Goal: Task Accomplishment & Management: Use online tool/utility

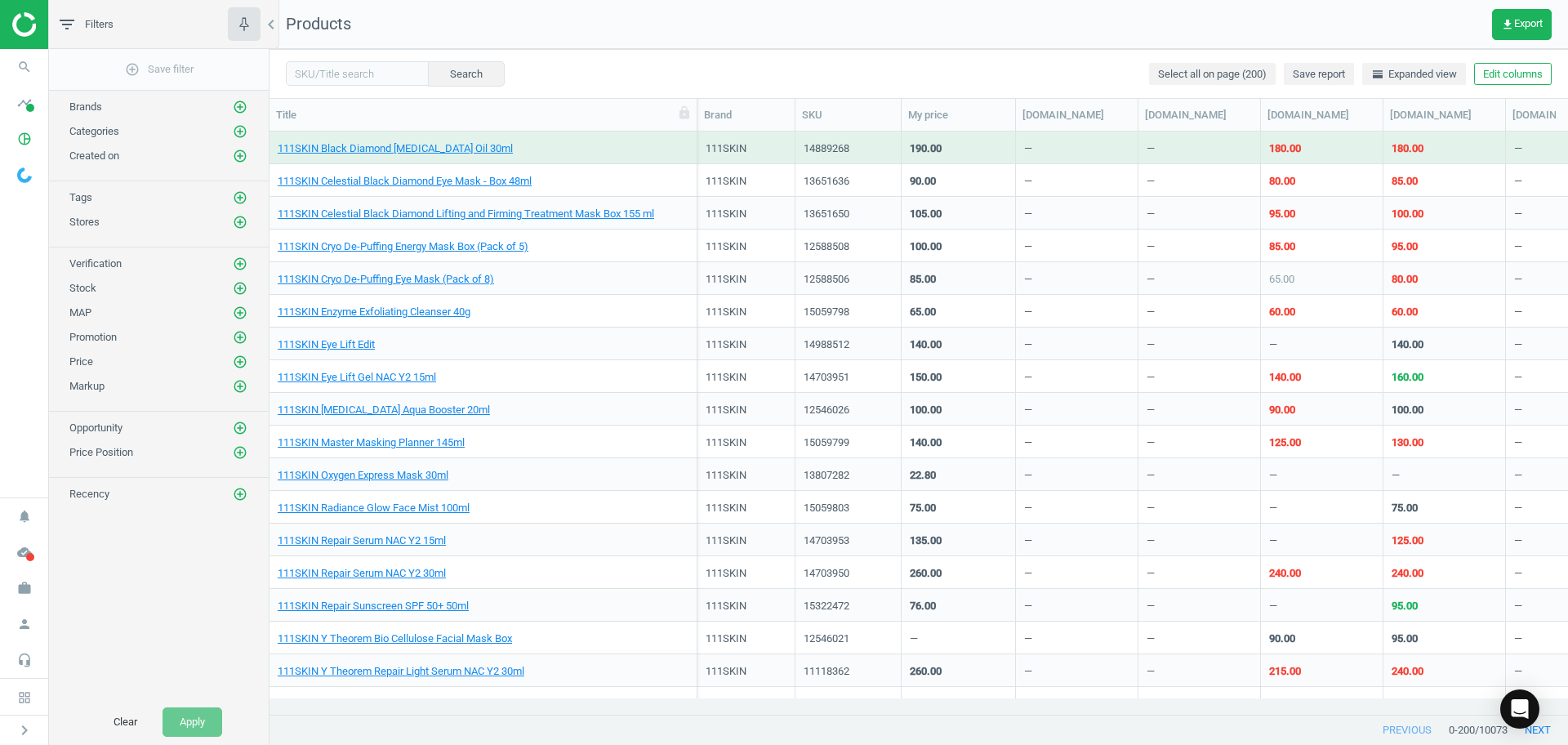
scroll to position [551, 1283]
click at [28, 23] on img at bounding box center [70, 24] width 116 height 25
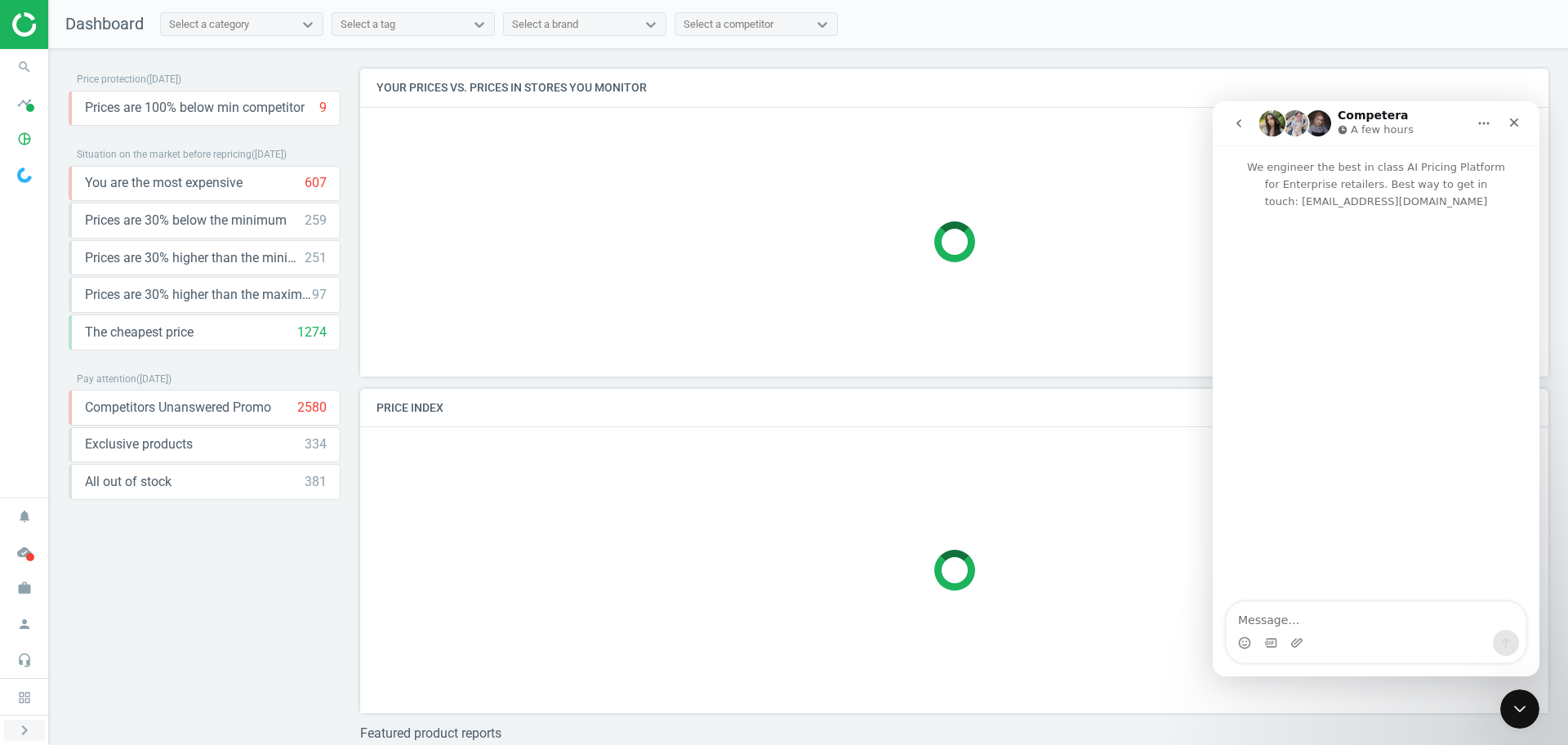
click at [23, 729] on icon "chevron_right" at bounding box center [25, 730] width 20 height 20
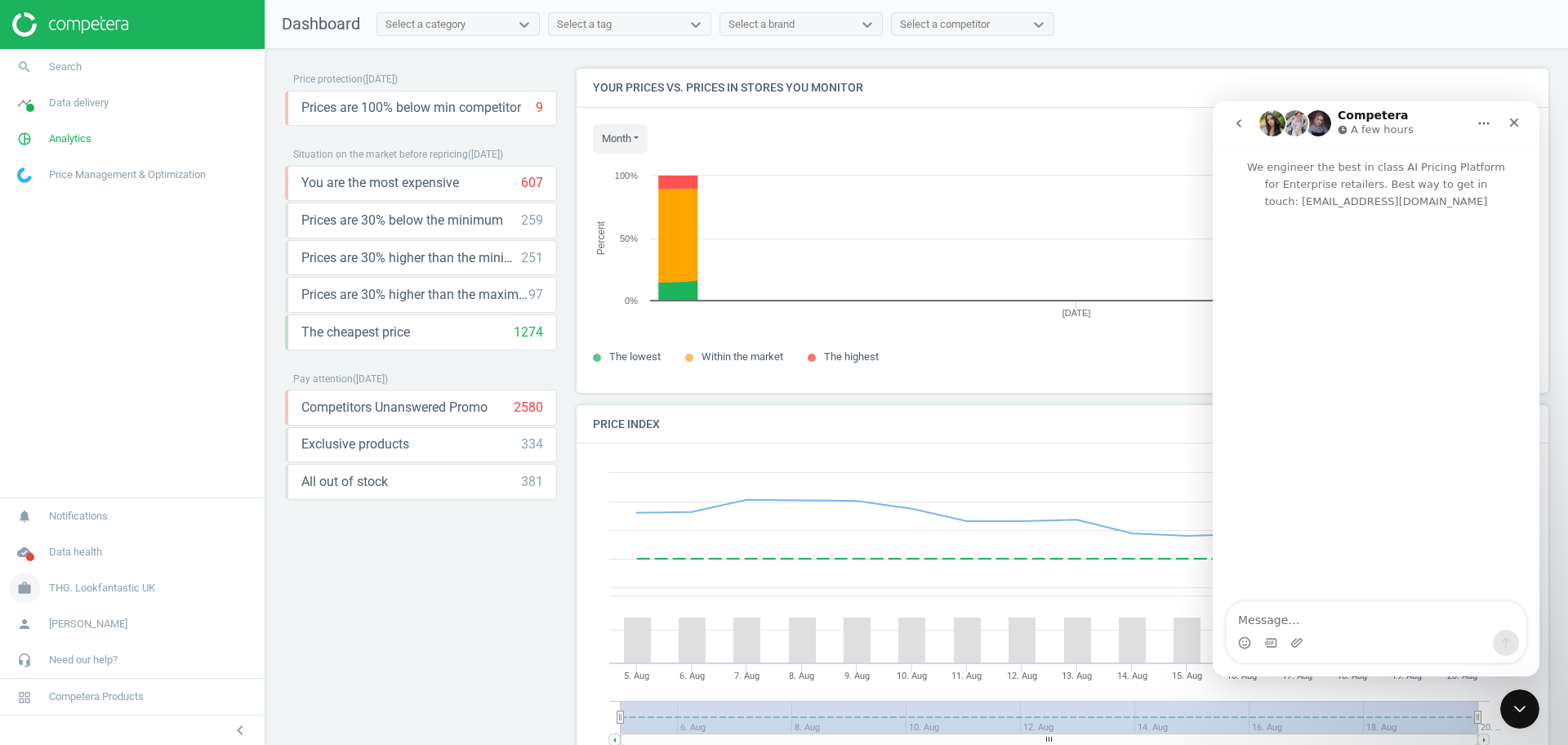
scroll to position [355, 988]
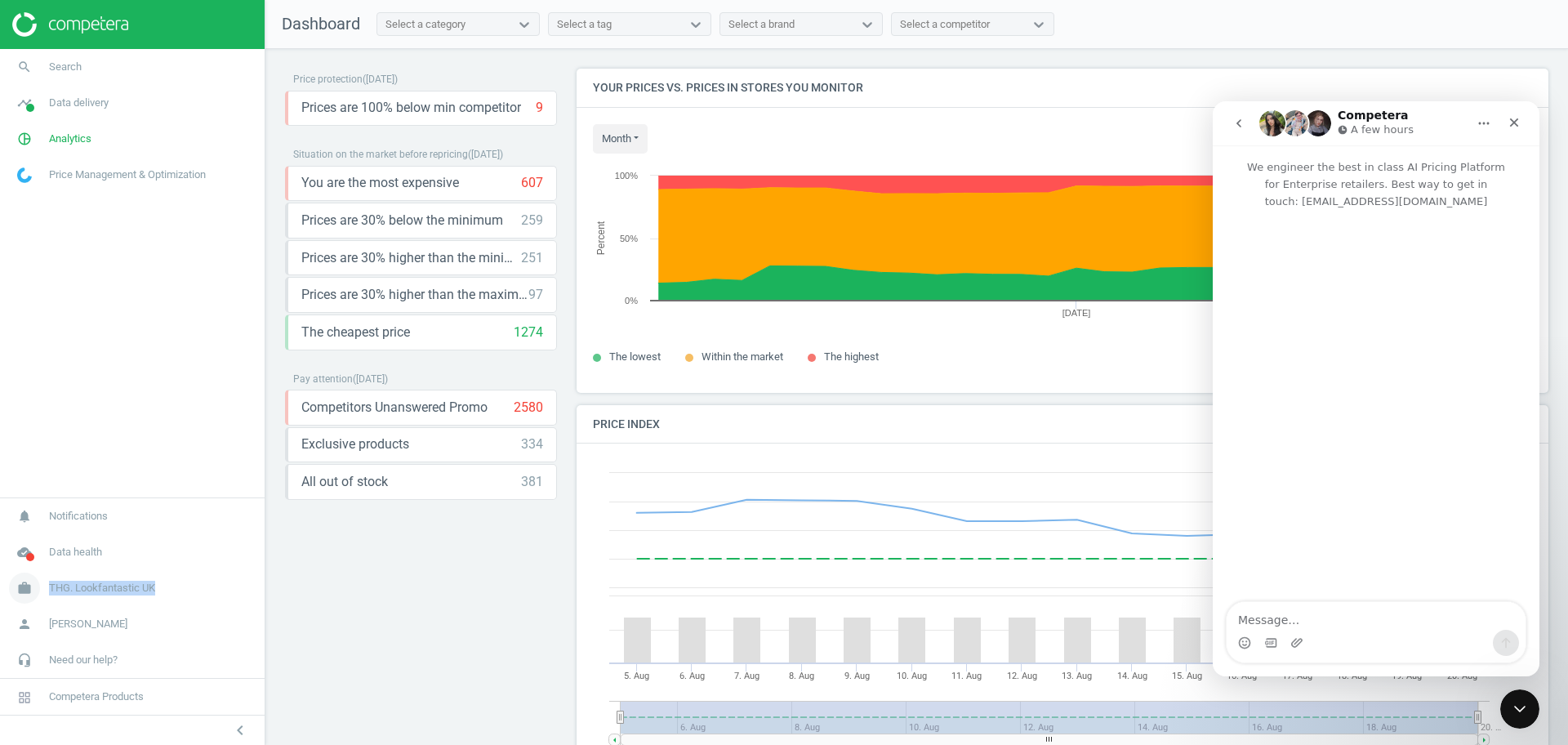
drag, startPoint x: 159, startPoint y: 594, endPoint x: 50, endPoint y: 594, distance: 109.0
click at [50, 594] on link "work THG. Lookfantastic UK" at bounding box center [132, 589] width 264 height 36
click at [159, 256] on nav "search Search timeline Data delivery Overview Matches dashboard Matches Rematch…" at bounding box center [132, 232] width 264 height 365
click at [112, 137] on link "pie_chart_outlined Analytics" at bounding box center [132, 139] width 264 height 36
click at [1504, 120] on div "Close" at bounding box center [1514, 123] width 29 height 29
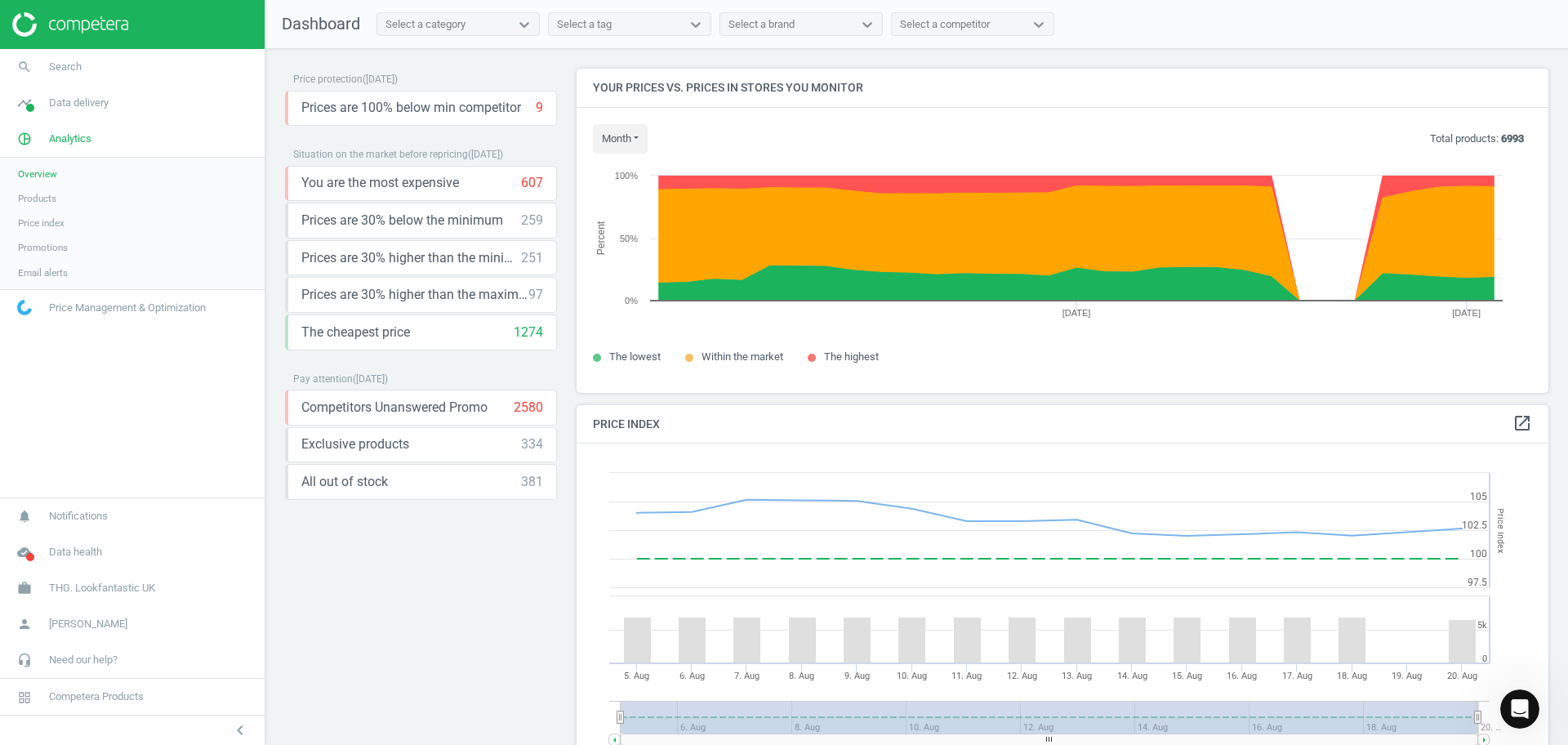
scroll to position [0, 0]
click at [53, 197] on span "Products" at bounding box center [37, 198] width 38 height 13
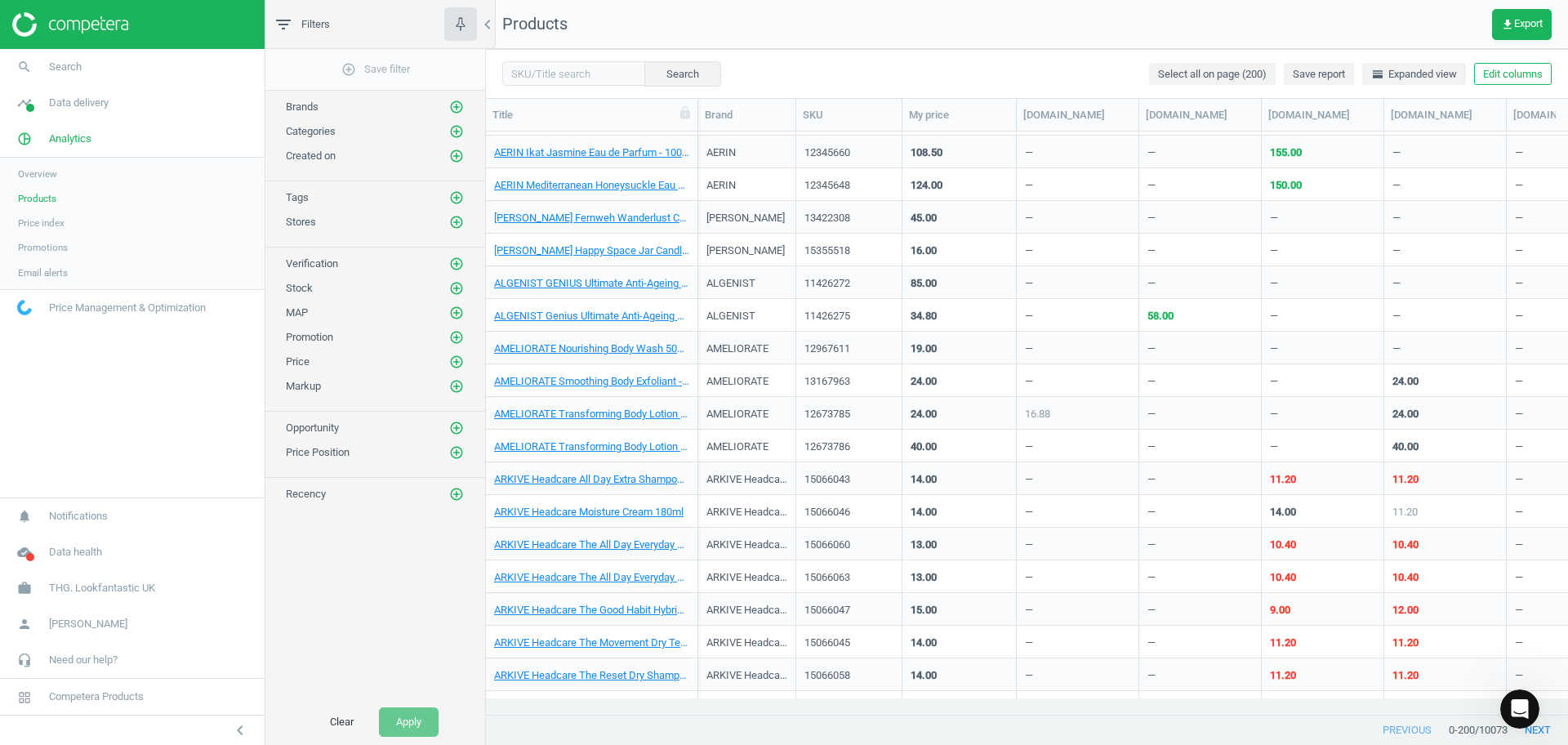
scroll to position [306, 0]
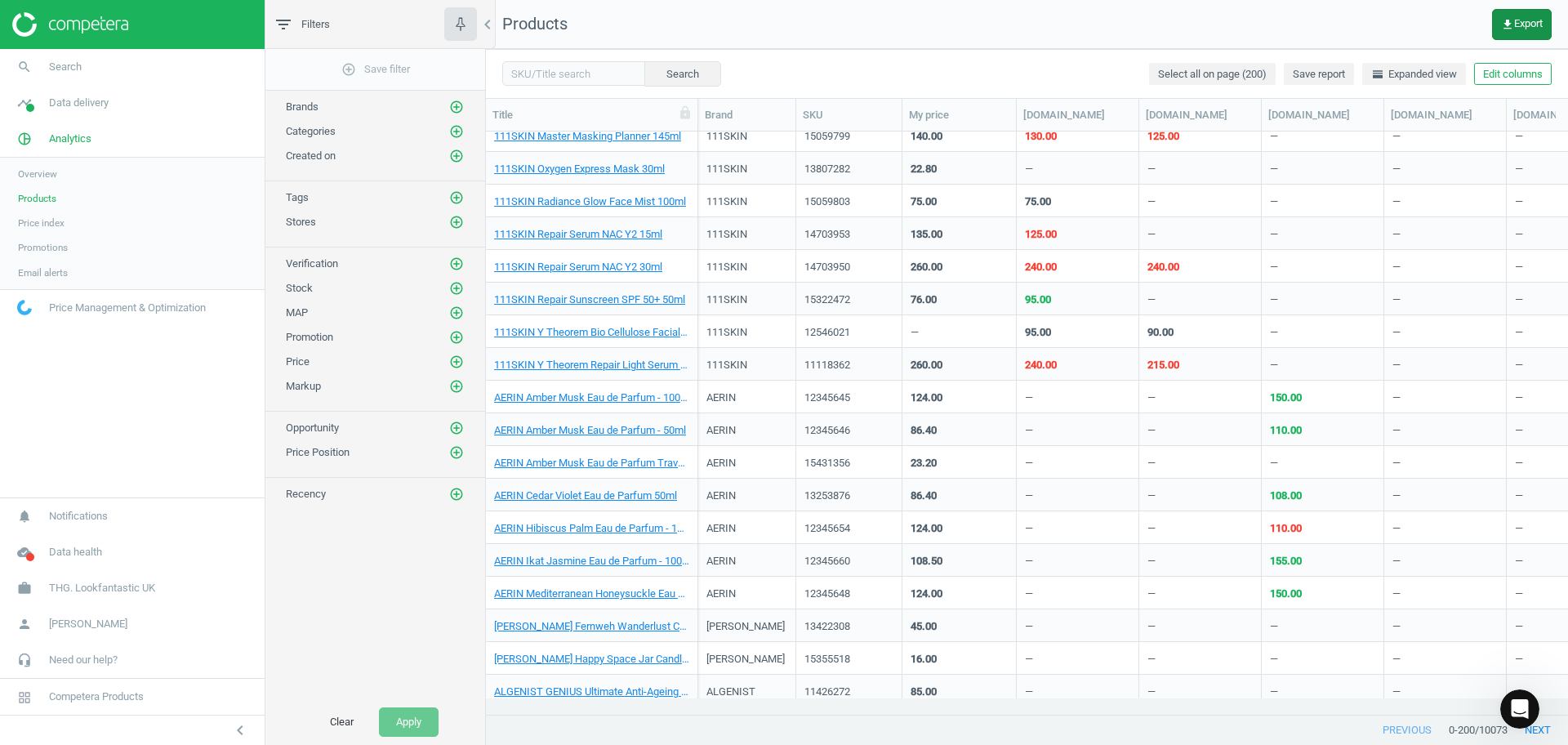
click at [1526, 23] on span "get_app Export" at bounding box center [1522, 25] width 42 height 13
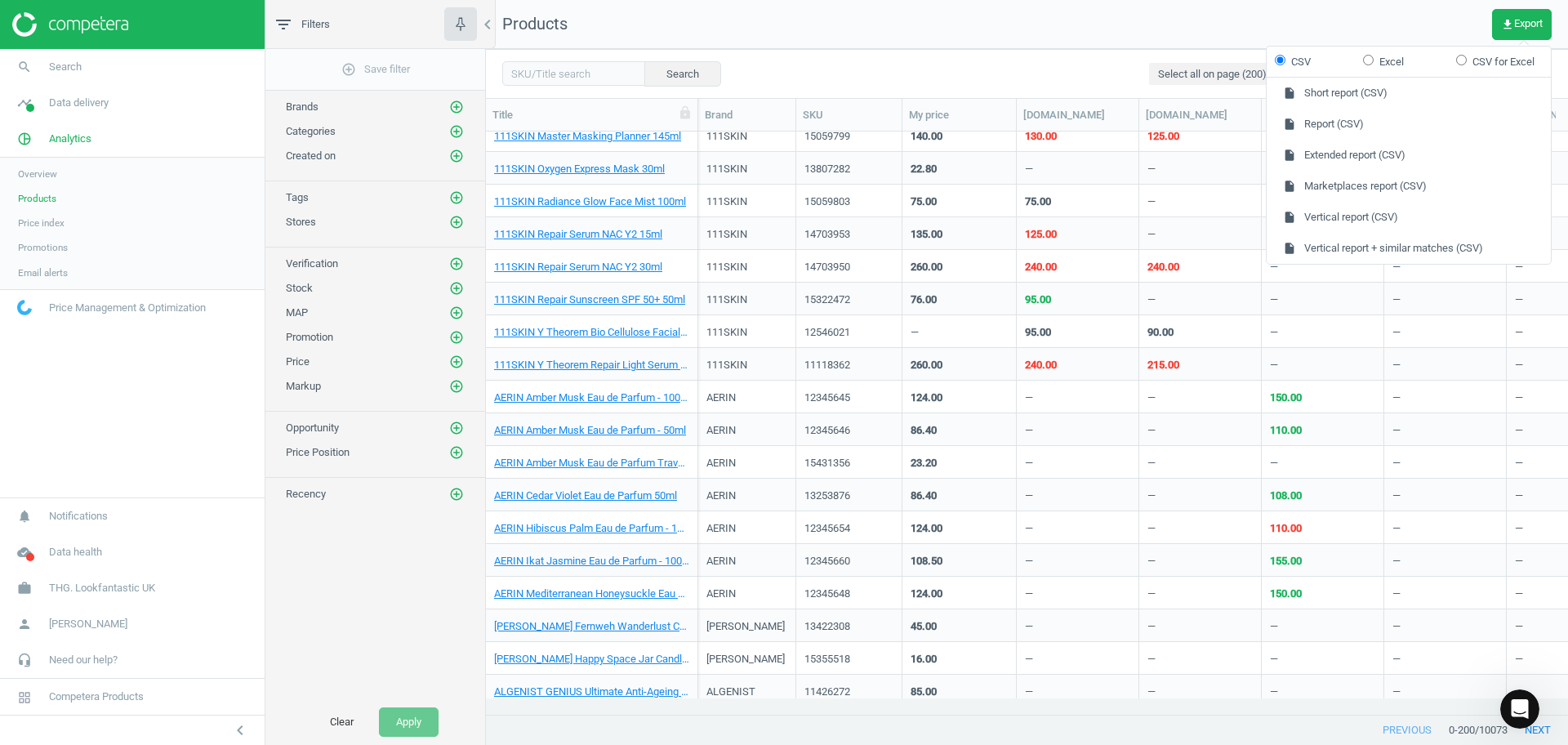
click at [1115, 37] on nav "Products get_app Export" at bounding box center [1027, 25] width 1082 height 49
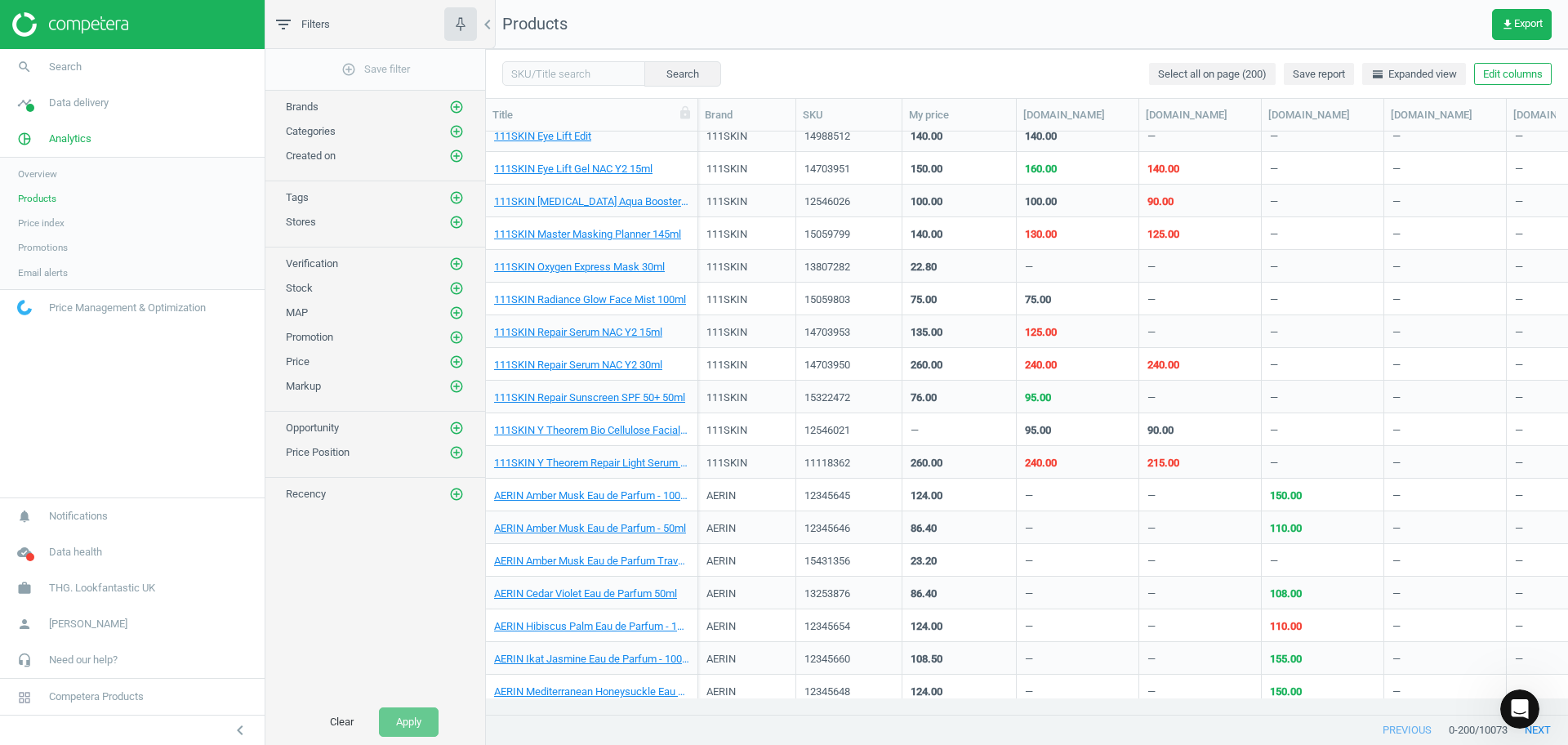
scroll to position [204, 0]
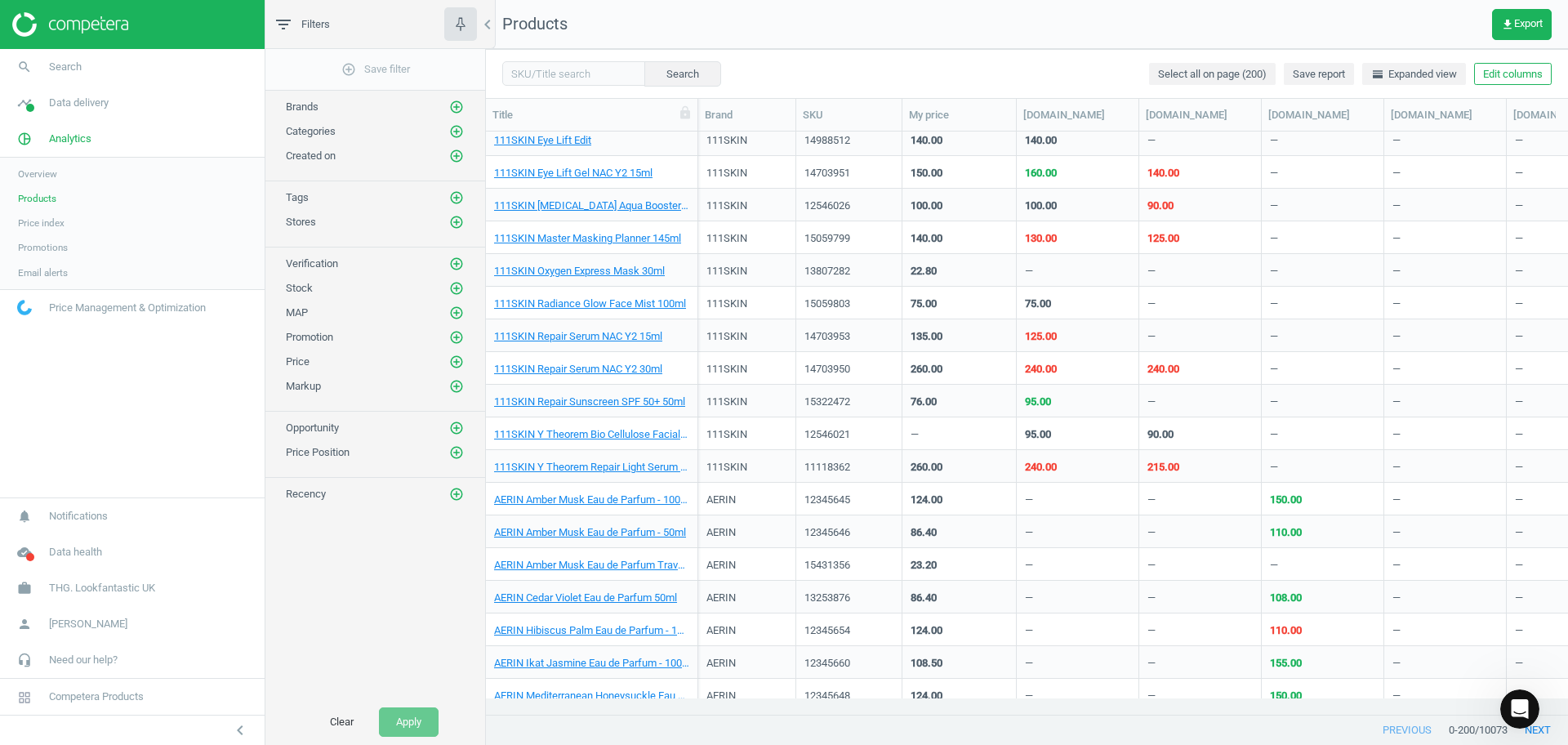
click at [199, 442] on nav "search Search timeline Data delivery Overview Matches dashboard Matches Rematch…" at bounding box center [132, 273] width 264 height 449
click at [28, 25] on img at bounding box center [70, 24] width 116 height 25
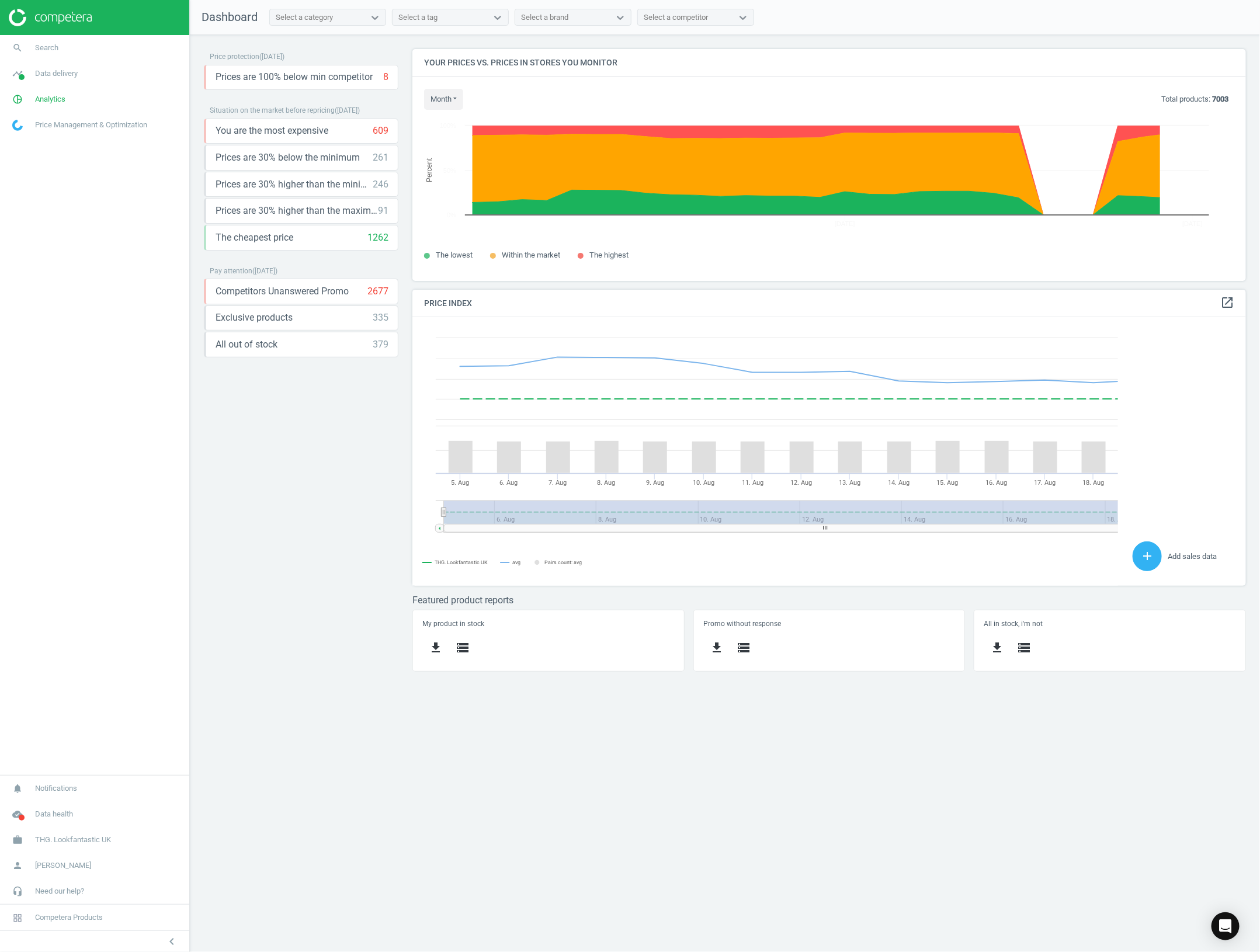
scroll to position [291, 857]
drag, startPoint x: 872, startPoint y: 858, endPoint x: 349, endPoint y: 372, distance: 714.0
click at [872, 532] on div "Price protection ( [DATE] ) Prices are 100% below min competitor 8 keyboard_arr…" at bounding box center [725, 494] width 1070 height 917
